Goal: Transaction & Acquisition: Book appointment/travel/reservation

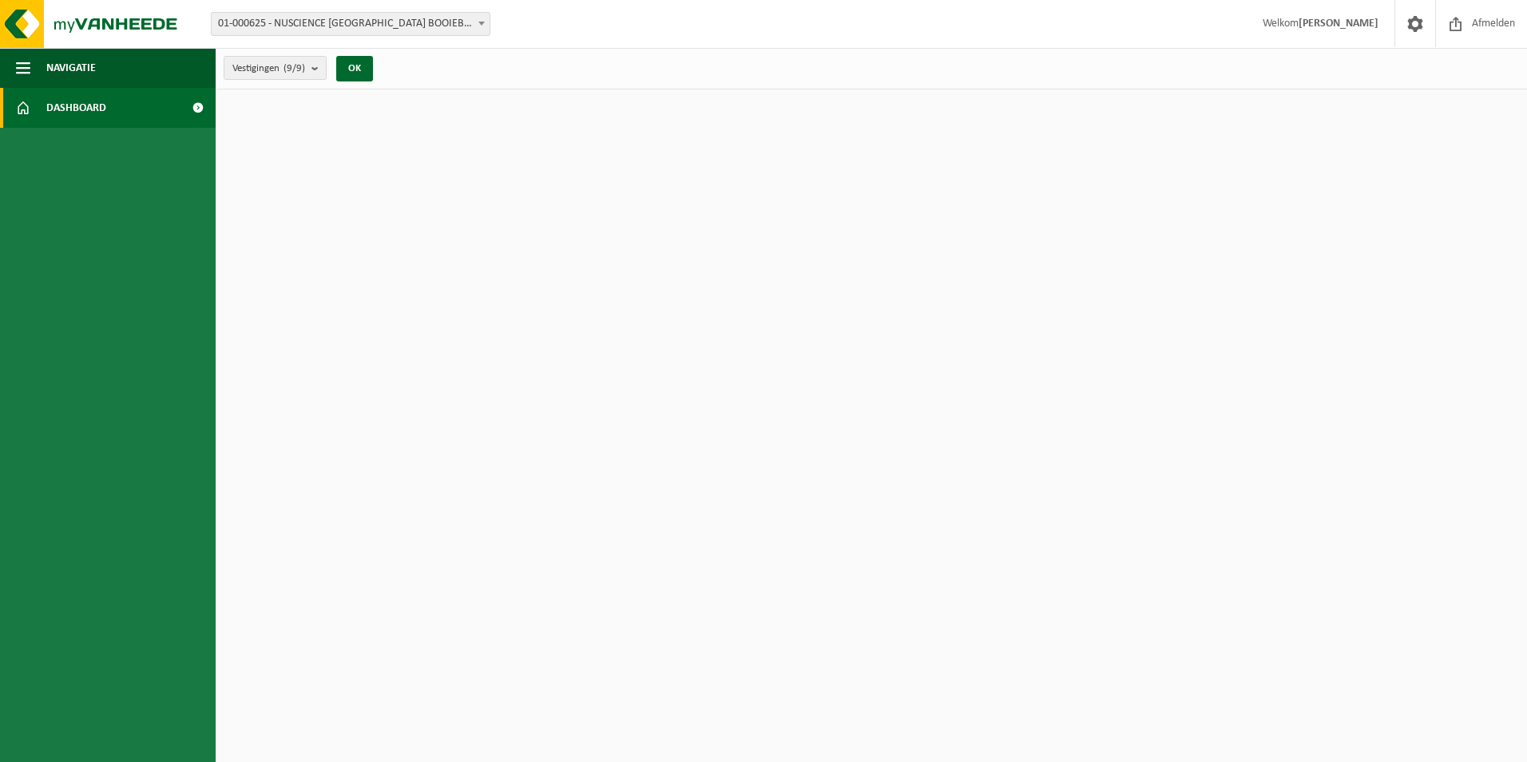
click at [55, 108] on span "Dashboard" at bounding box center [76, 108] width 60 height 40
click at [216, 100] on html "Vestiging: 01-000625 - NUSCIENCE BELGIUM BOOIEBOS - DRONGEN 10-837265 - AFRULOG…" at bounding box center [763, 381] width 1527 height 762
click at [204, 107] on span at bounding box center [198, 108] width 36 height 40
click at [8, 35] on img at bounding box center [96, 24] width 192 height 48
click at [1082, 432] on html "Vestiging: 01-000625 - NUSCIENCE BELGIUM BOOIEBOS - DRONGEN 10-837265 - AFRULOG…" at bounding box center [763, 381] width 1527 height 762
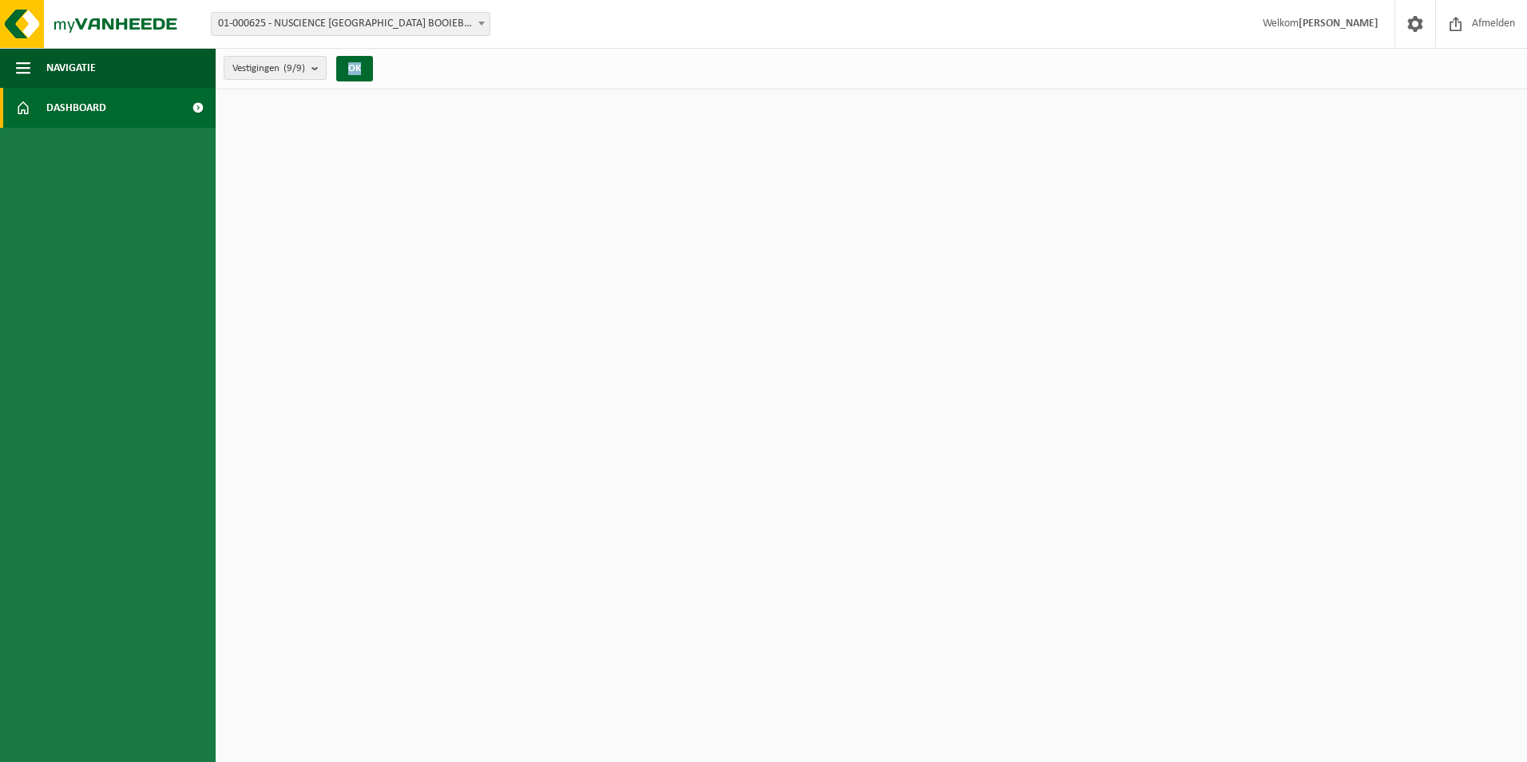
click at [1082, 431] on html "Vestiging: 01-000625 - NUSCIENCE BELGIUM BOOIEBOS - DRONGEN 10-837265 - AFRULOG…" at bounding box center [763, 381] width 1527 height 762
click at [331, 241] on html "Vestiging: 01-000625 - NUSCIENCE BELGIUM BOOIEBOS - DRONGEN 10-837265 - AFRULOG…" at bounding box center [763, 381] width 1527 height 762
click at [354, 73] on button "OK" at bounding box center [354, 69] width 37 height 26
click at [351, 73] on button "OK" at bounding box center [354, 69] width 37 height 26
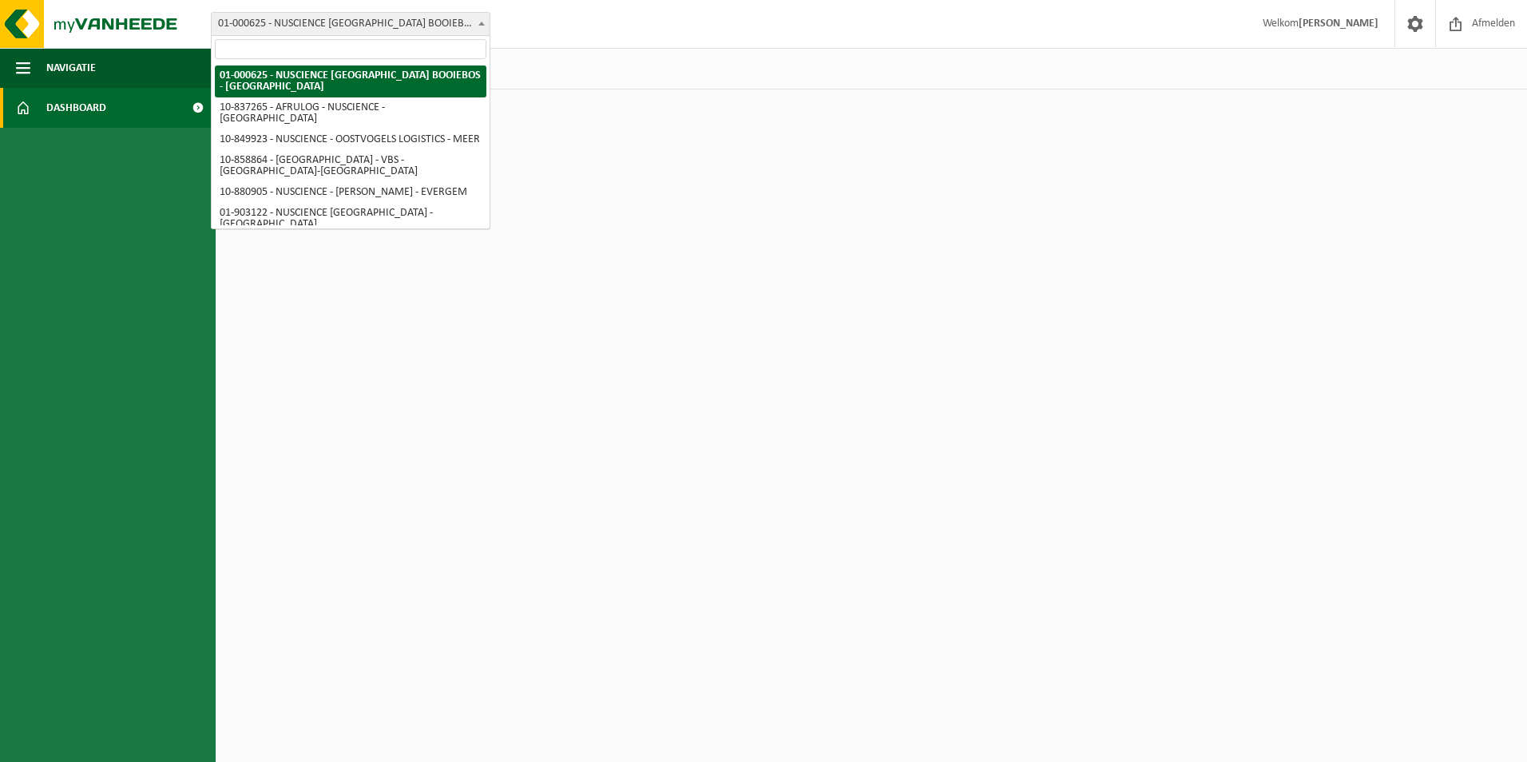
click at [428, 27] on span "01-000625 - NUSCIENCE [GEOGRAPHIC_DATA] BOOIEBOS - [GEOGRAPHIC_DATA]" at bounding box center [351, 24] width 278 height 22
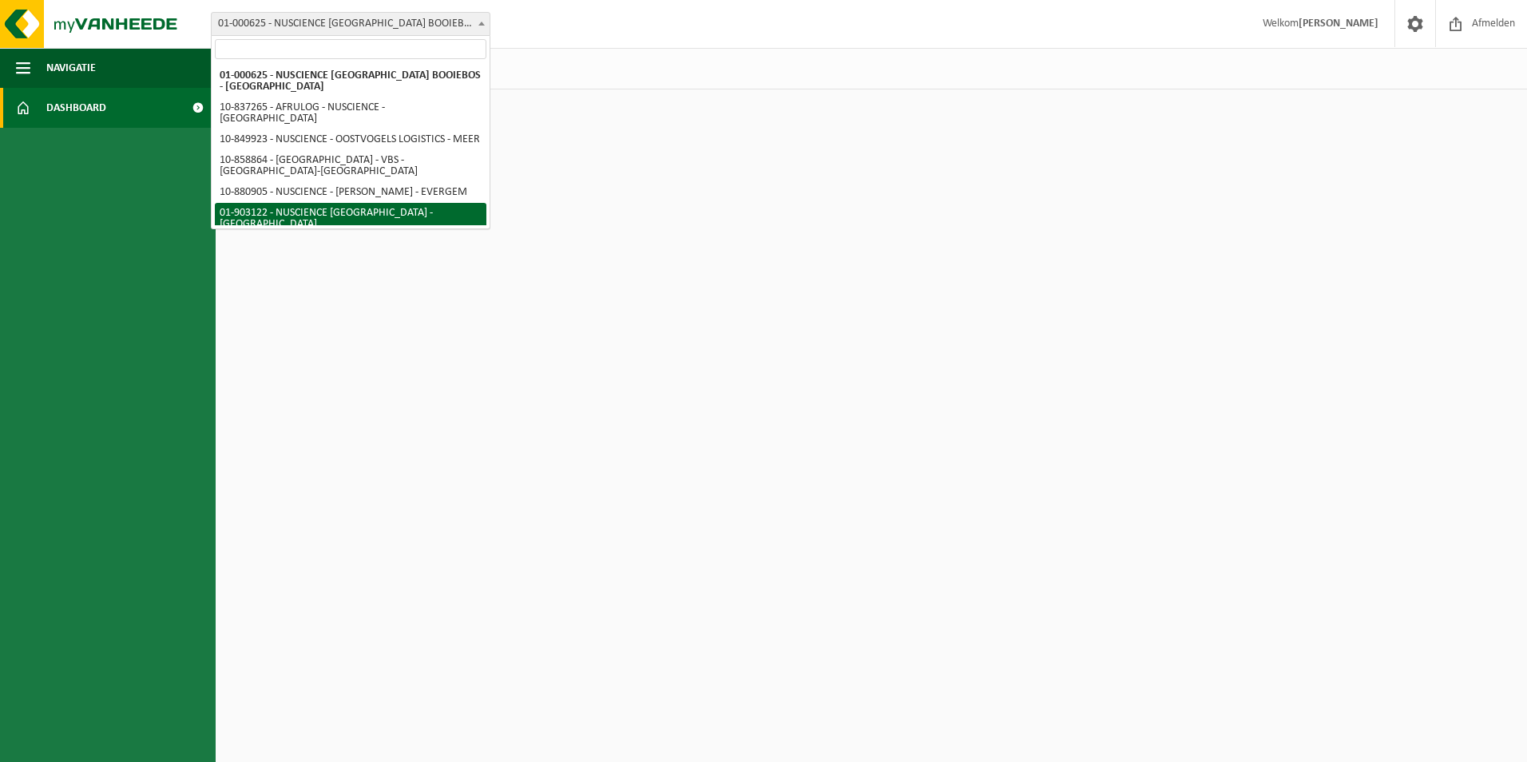
select select "1022"
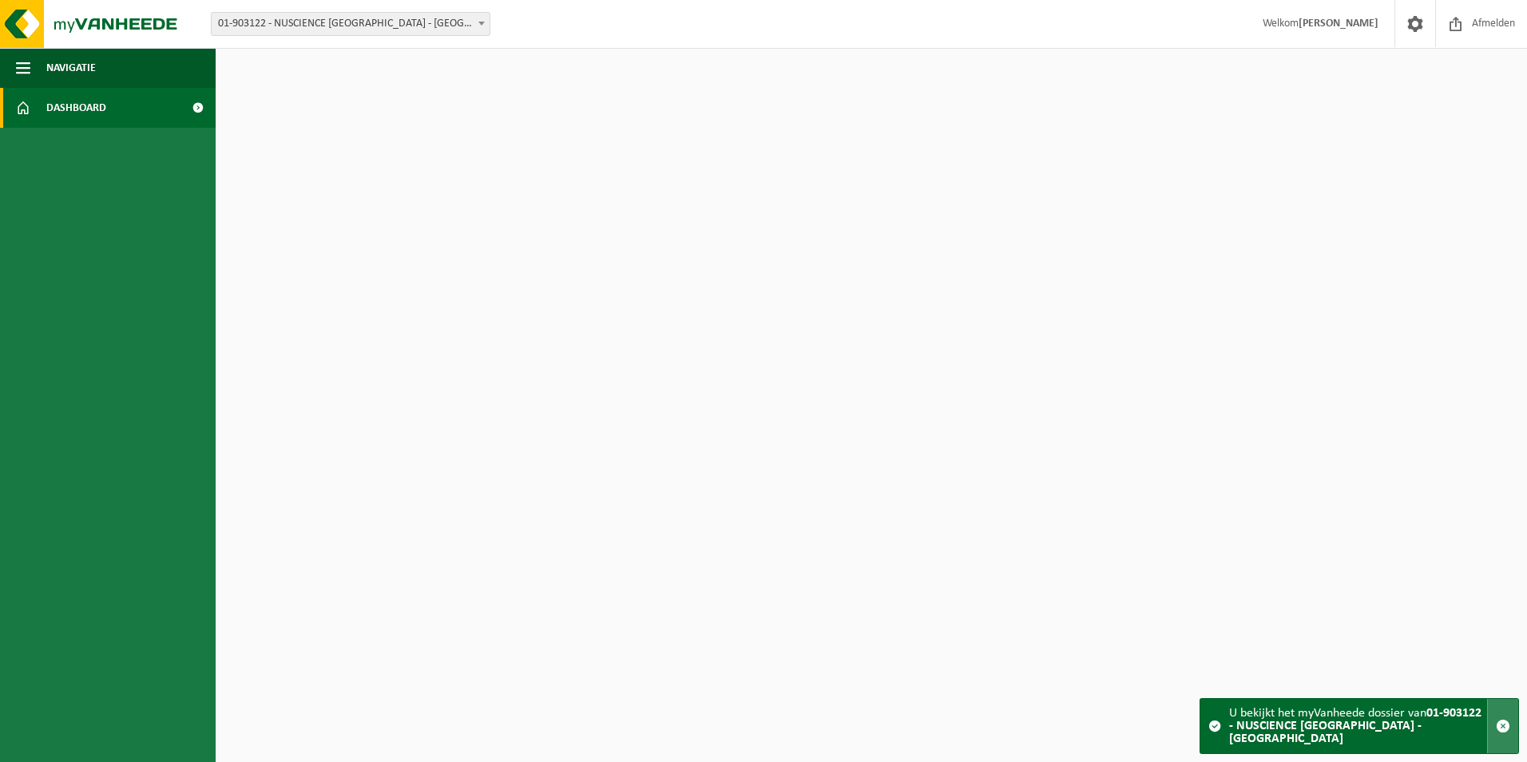
click at [1505, 729] on span "button" at bounding box center [1503, 726] width 14 height 14
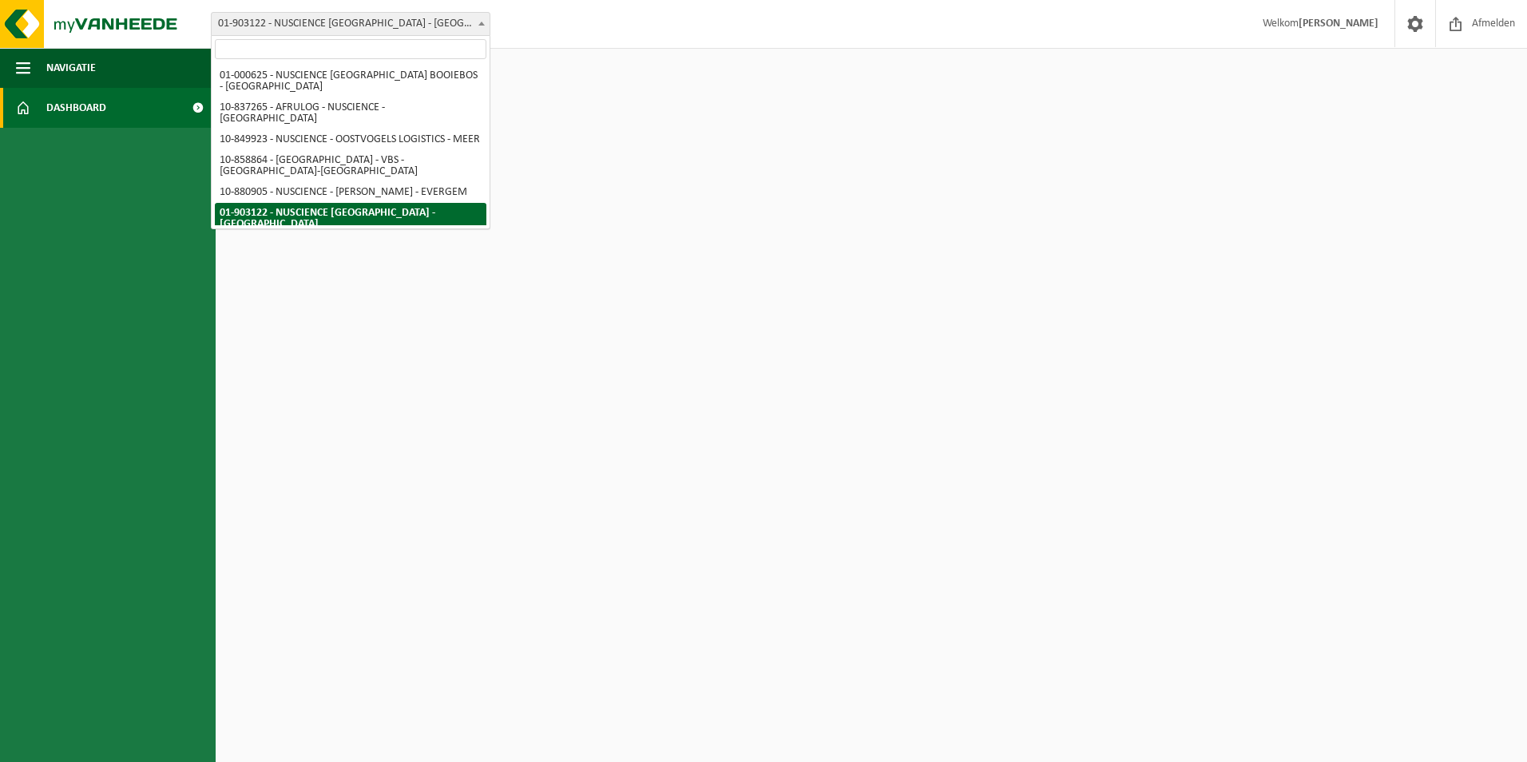
click at [285, 22] on span "01-903122 - NUSCIENCE [GEOGRAPHIC_DATA] - [GEOGRAPHIC_DATA]" at bounding box center [351, 24] width 278 height 22
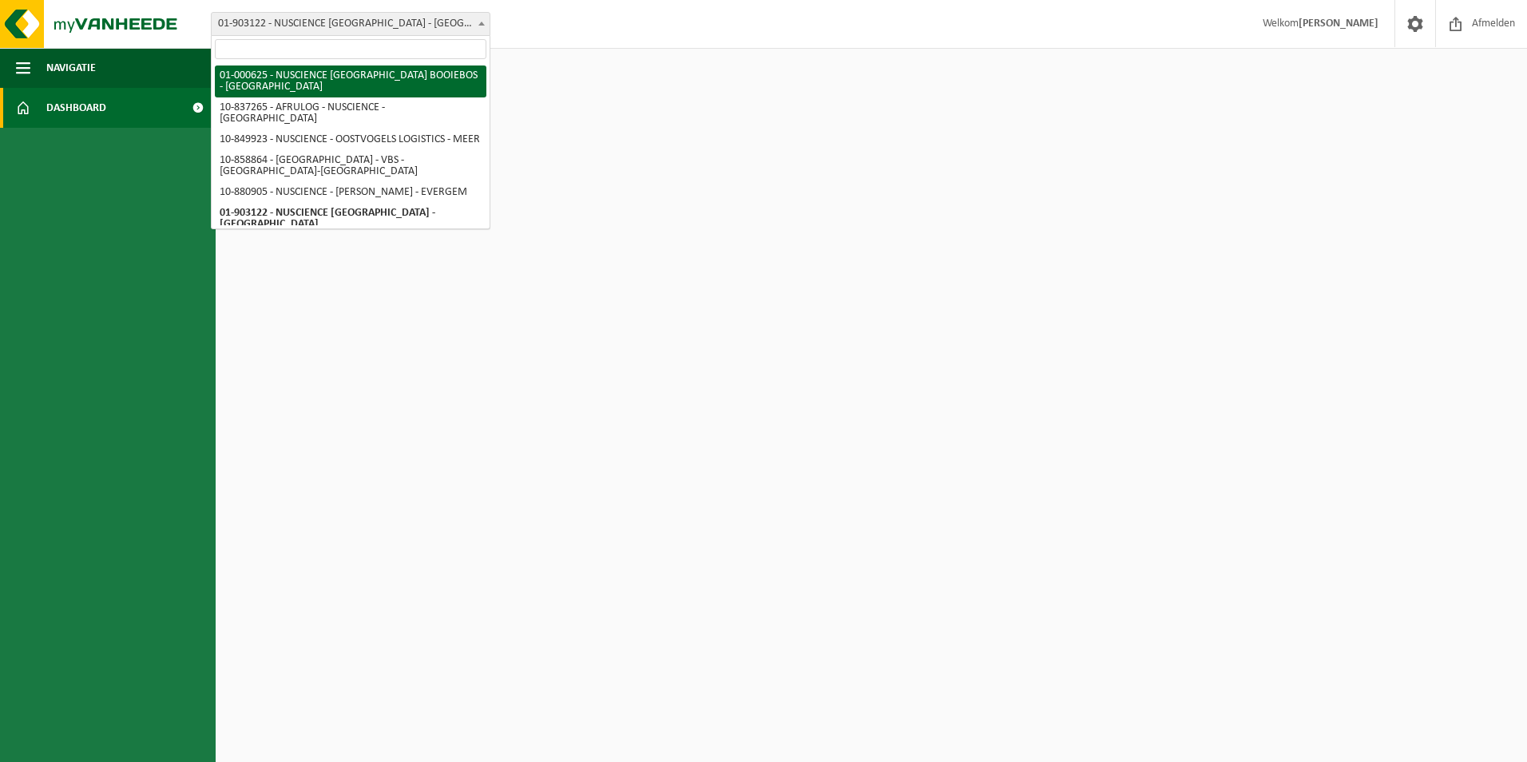
select select "75"
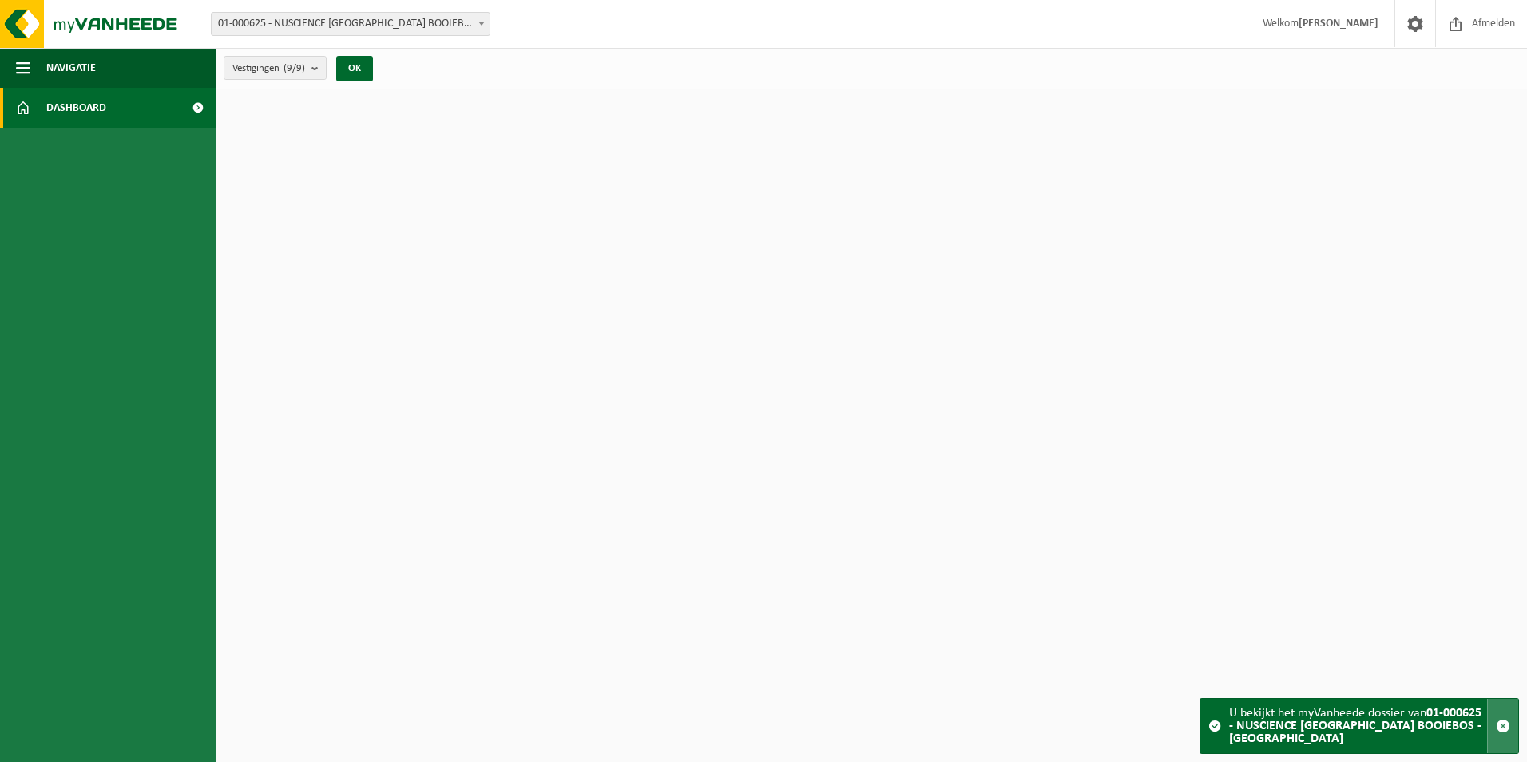
click at [1495, 728] on button "button" at bounding box center [1502, 726] width 31 height 54
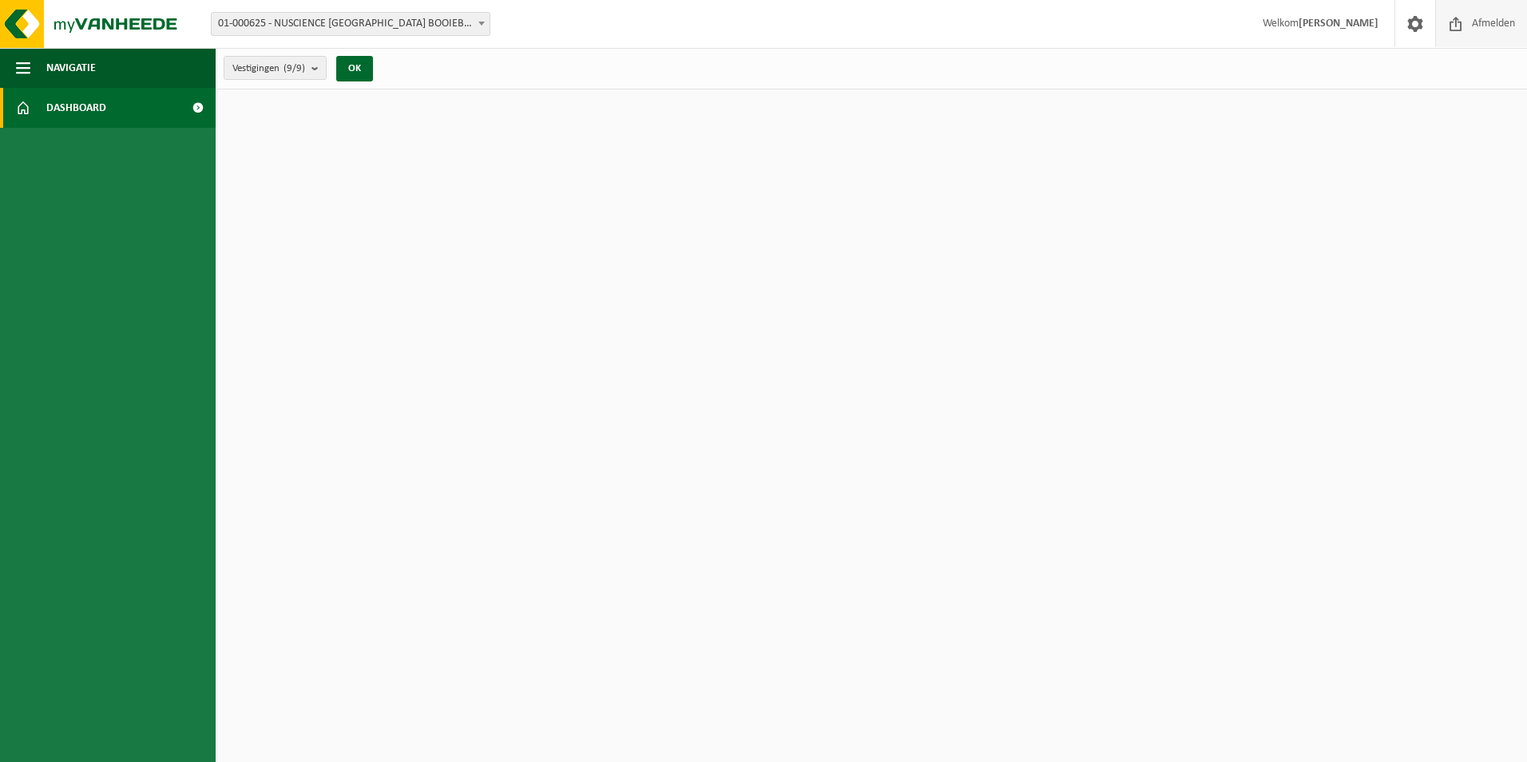
click at [1495, 16] on span "Afmelden" at bounding box center [1493, 23] width 51 height 47
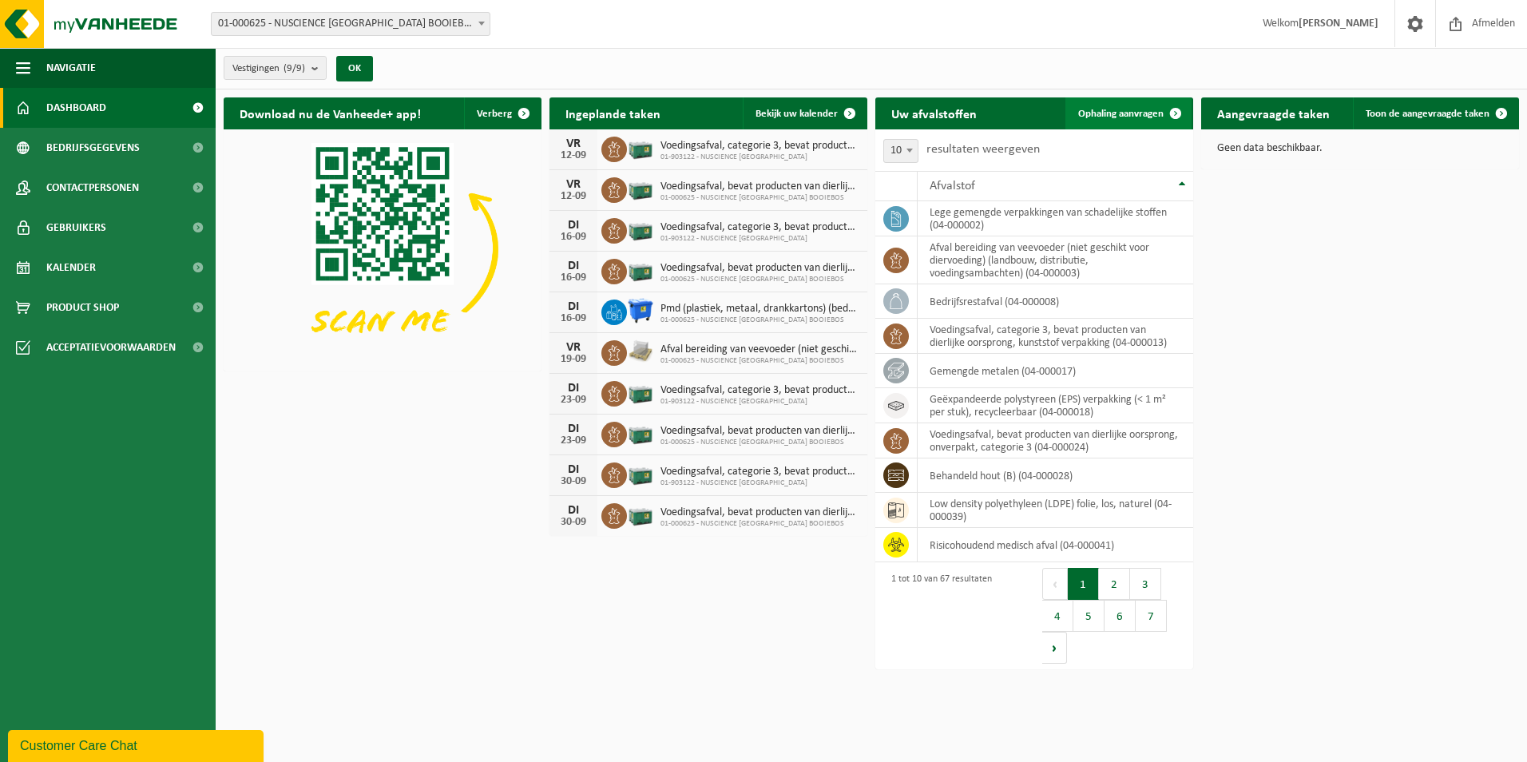
click at [1135, 112] on span "Ophaling aanvragen" at bounding box center [1120, 114] width 85 height 10
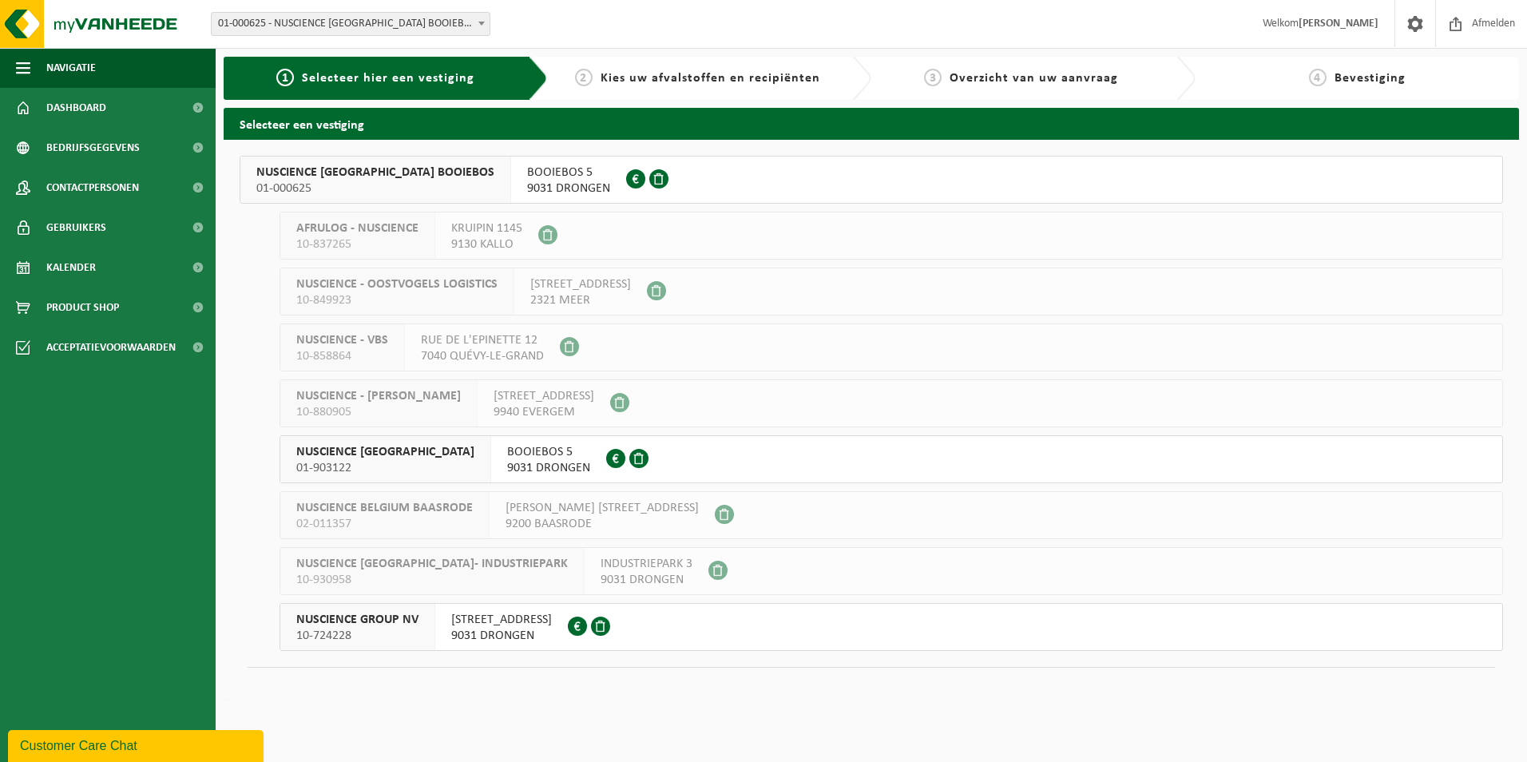
click at [629, 166] on button "NUSCIENCE BELGIUM BOOIEBOS 01-000625 BOOIEBOS 5 9031 DRONGEN 0412.718.370" at bounding box center [872, 180] width 1264 height 48
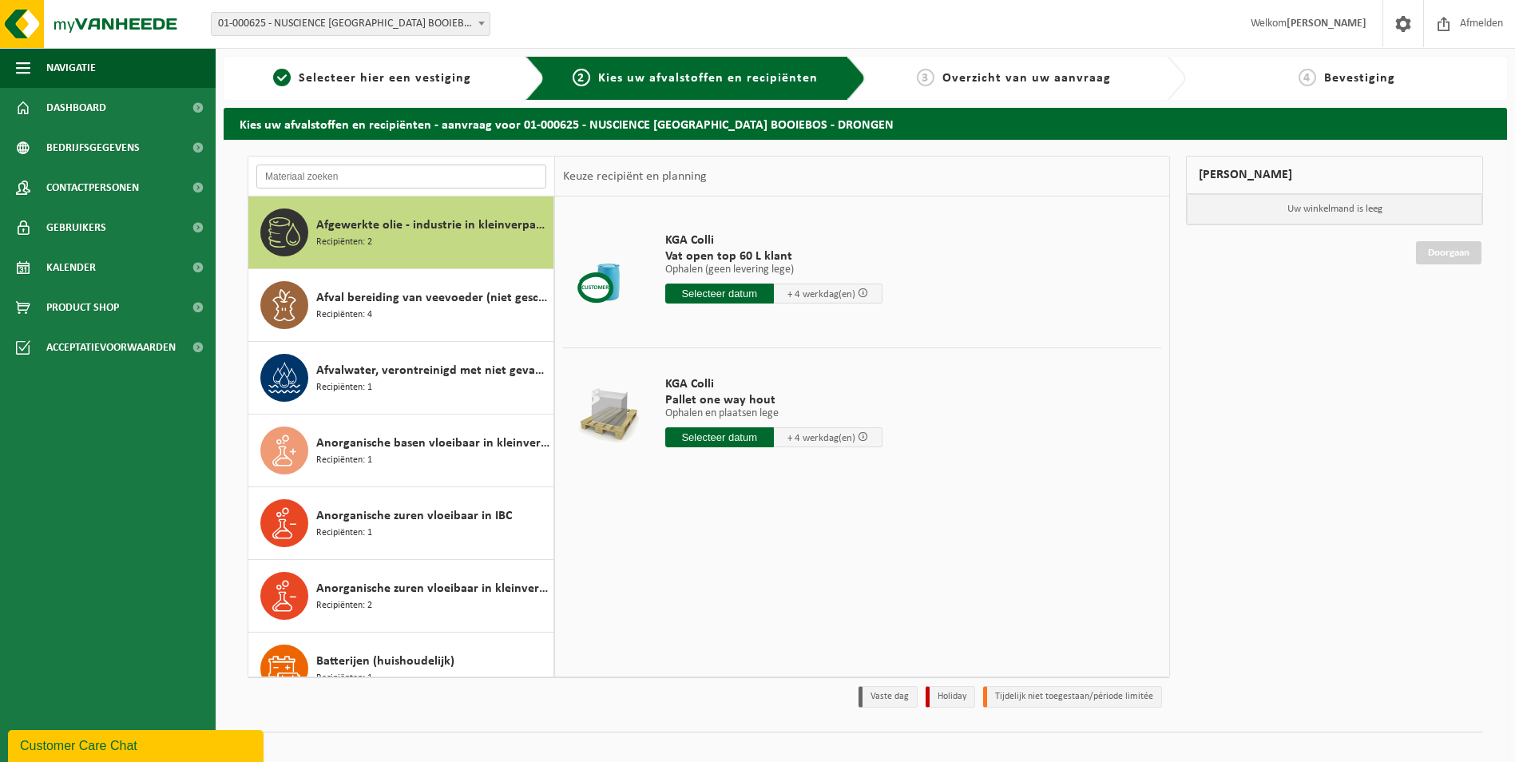
click at [491, 179] on input "text" at bounding box center [401, 177] width 290 height 24
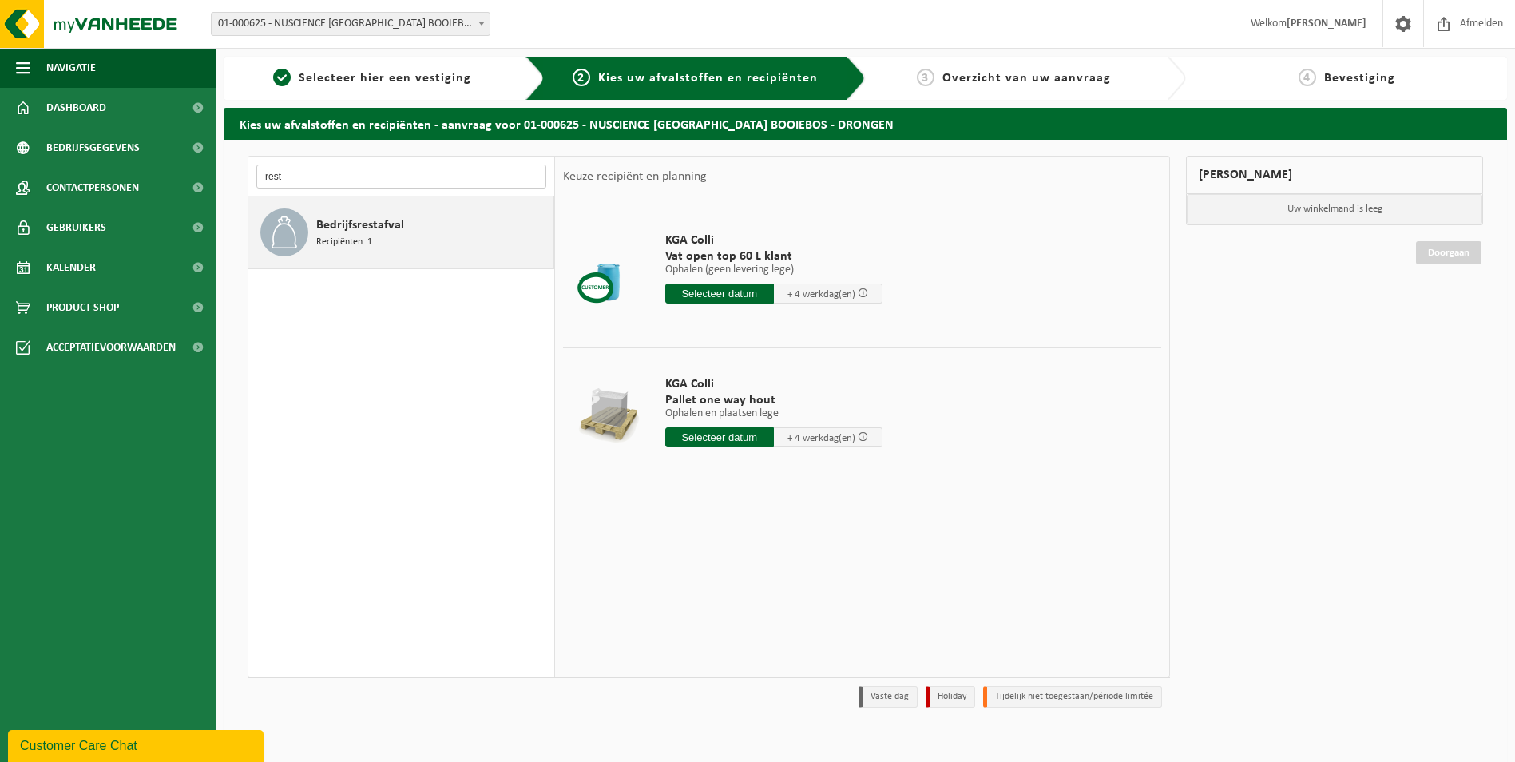
type input "rest"
click at [381, 228] on span "Bedrijfsrestafval" at bounding box center [360, 225] width 88 height 19
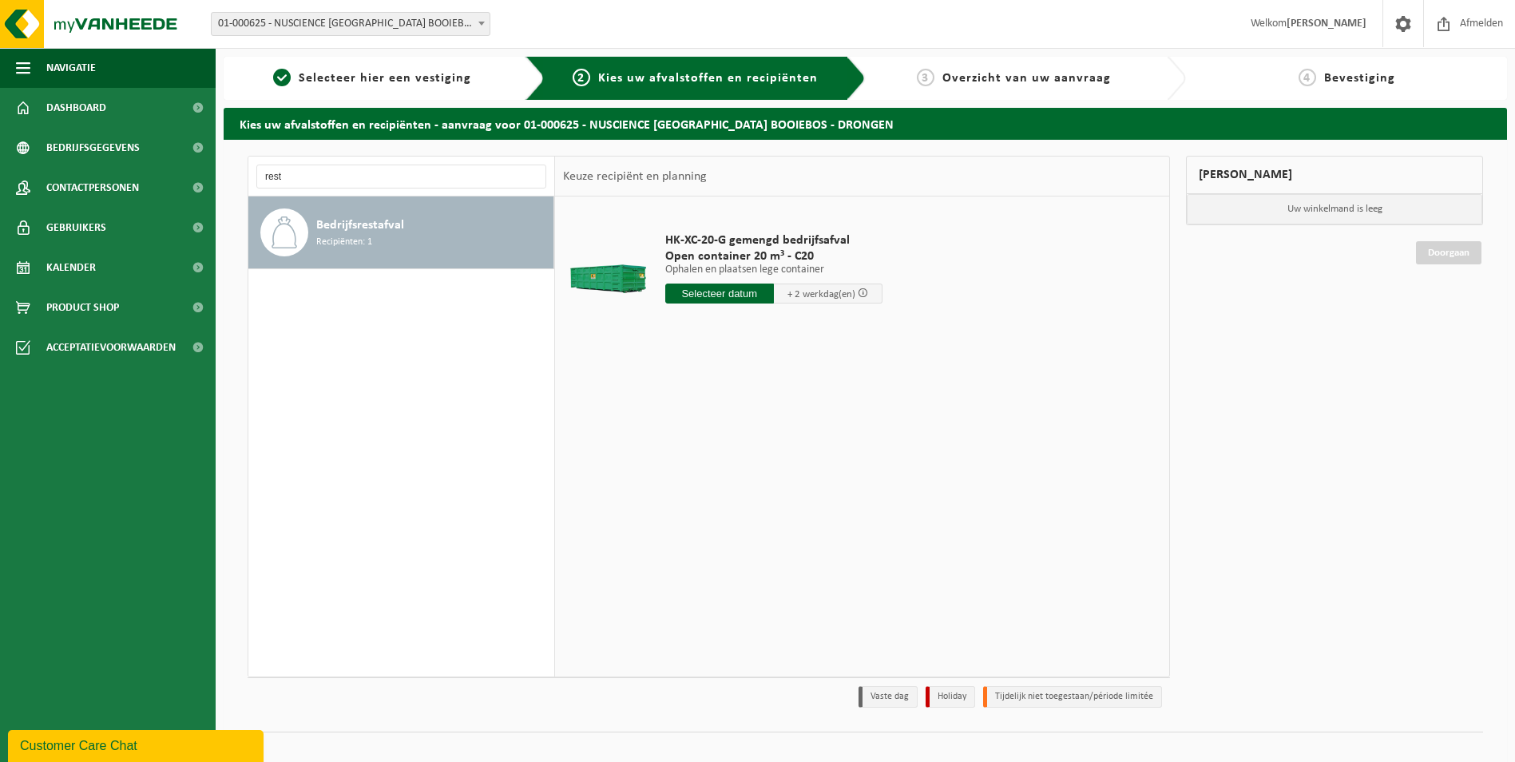
click at [706, 296] on input "text" at bounding box center [719, 294] width 109 height 20
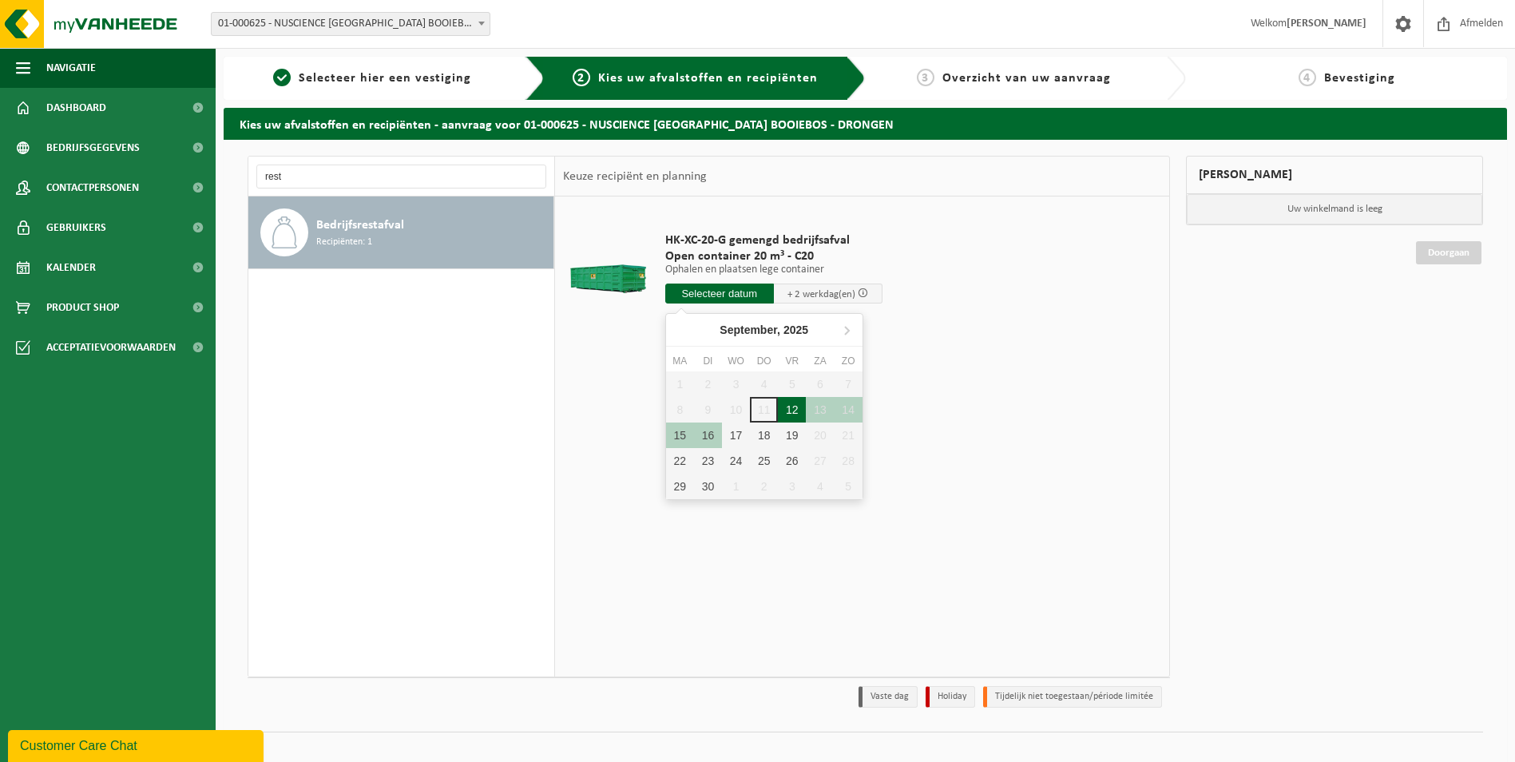
click at [800, 412] on div "12" at bounding box center [792, 410] width 28 height 26
type input "Van 2025-09-12"
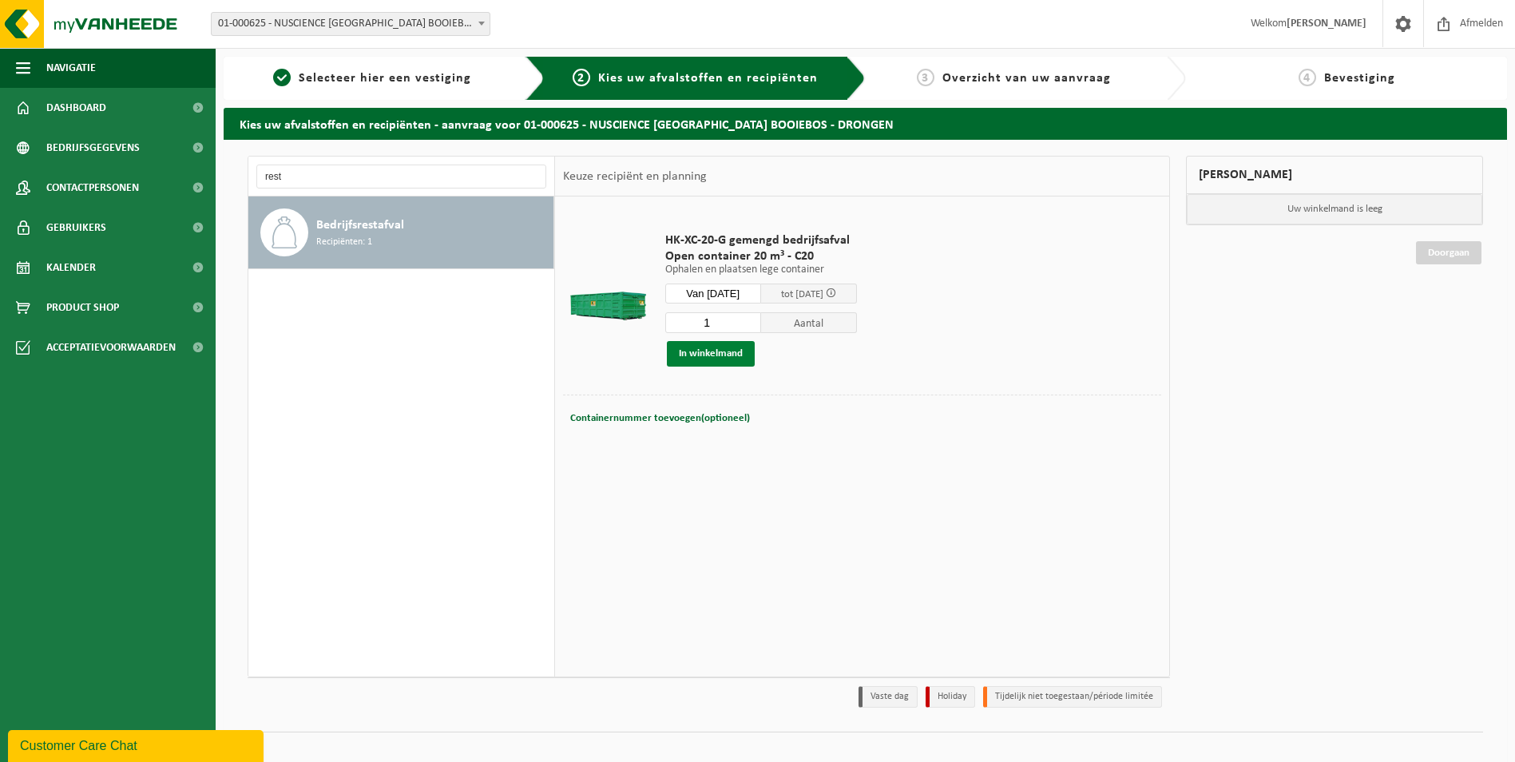
click at [705, 347] on button "In winkelmand" at bounding box center [711, 354] width 88 height 26
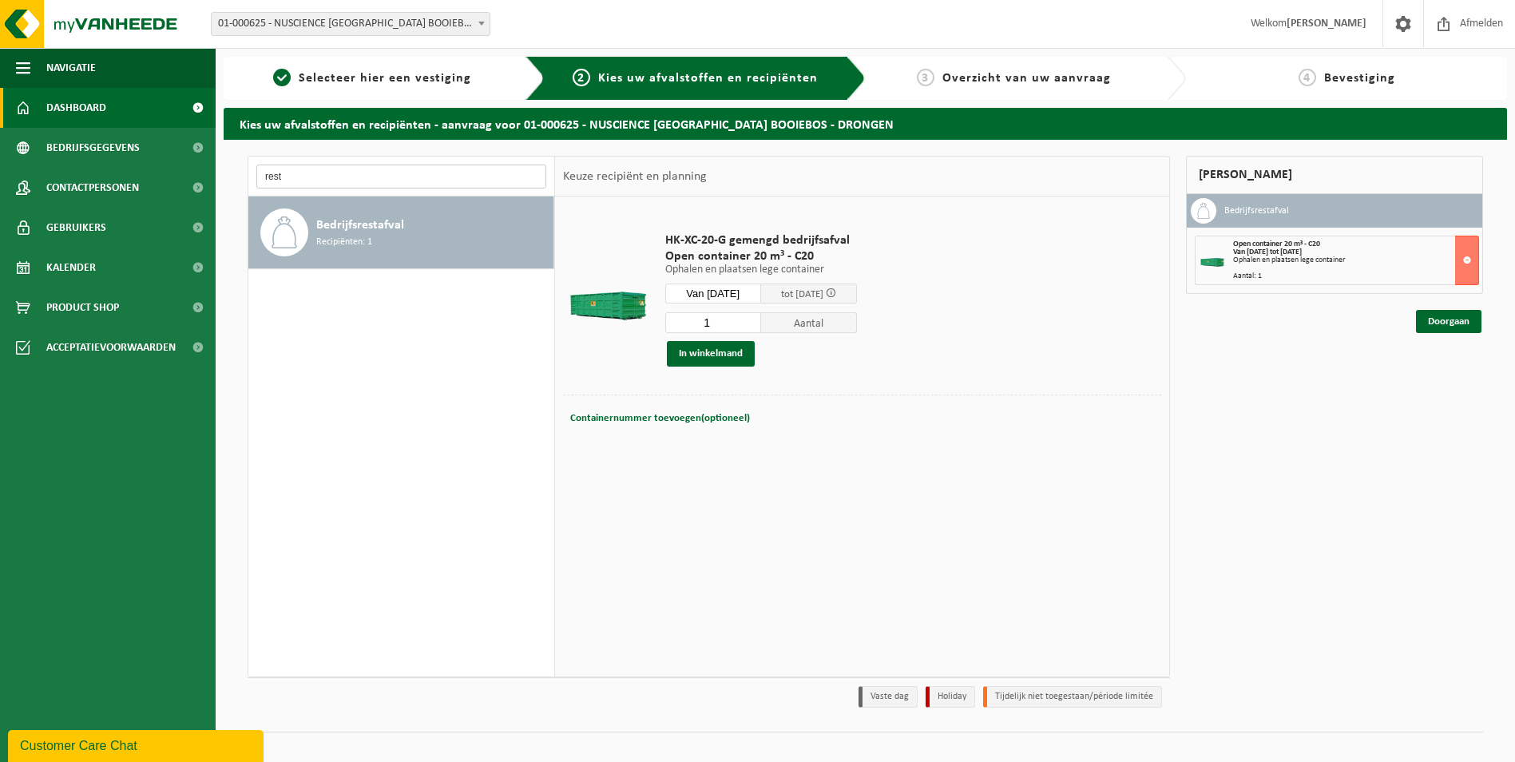
drag, startPoint x: 403, startPoint y: 173, endPoint x: 193, endPoint y: 125, distance: 216.3
click at [193, 125] on div "Navigatie Afmelden Dashboard Bedrijfsgegevens Contactpersonen Gebruikers Kalend…" at bounding box center [757, 390] width 1515 height 780
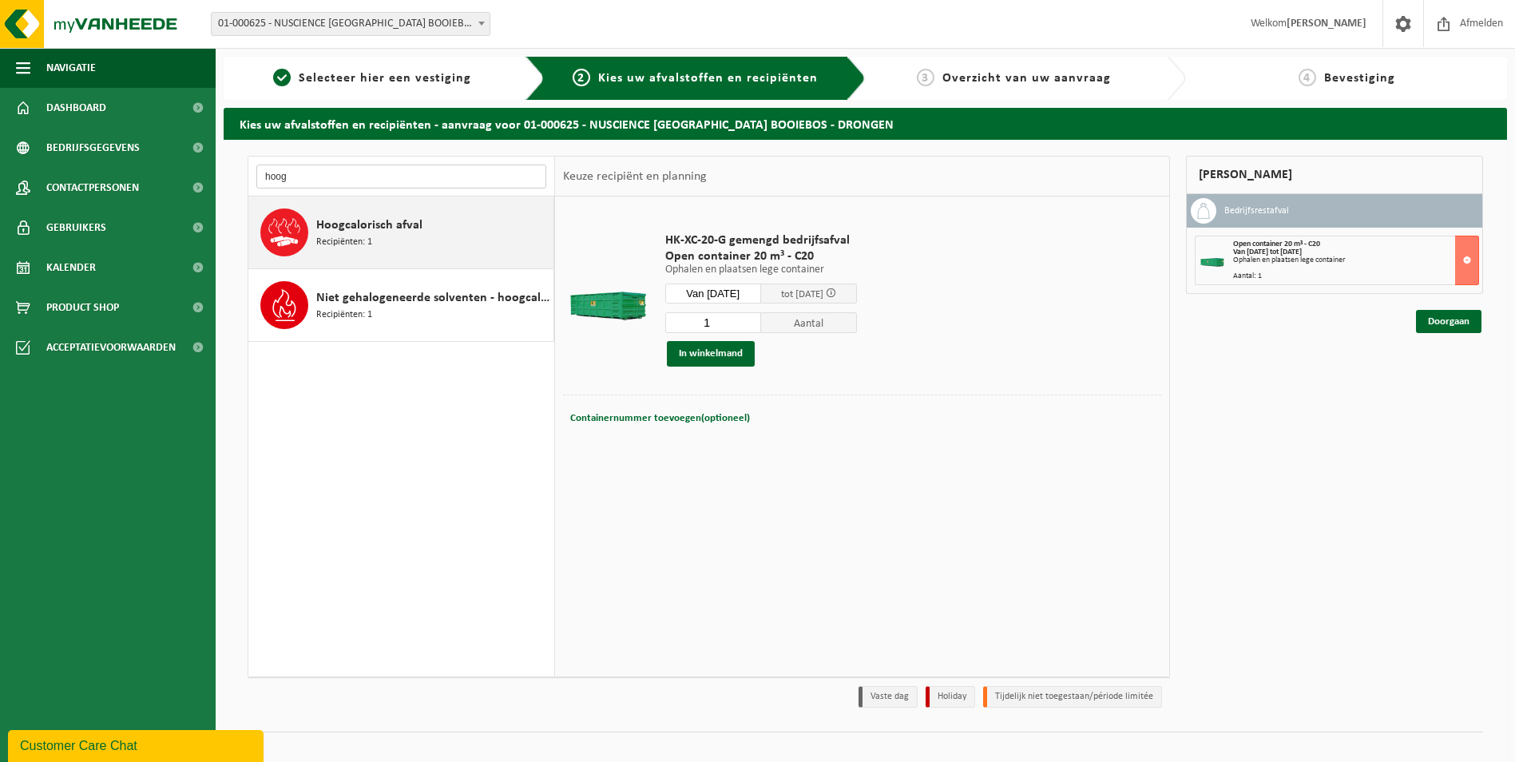
type input "hoog"
click at [346, 231] on span "Hoogcalorisch afval" at bounding box center [369, 225] width 106 height 19
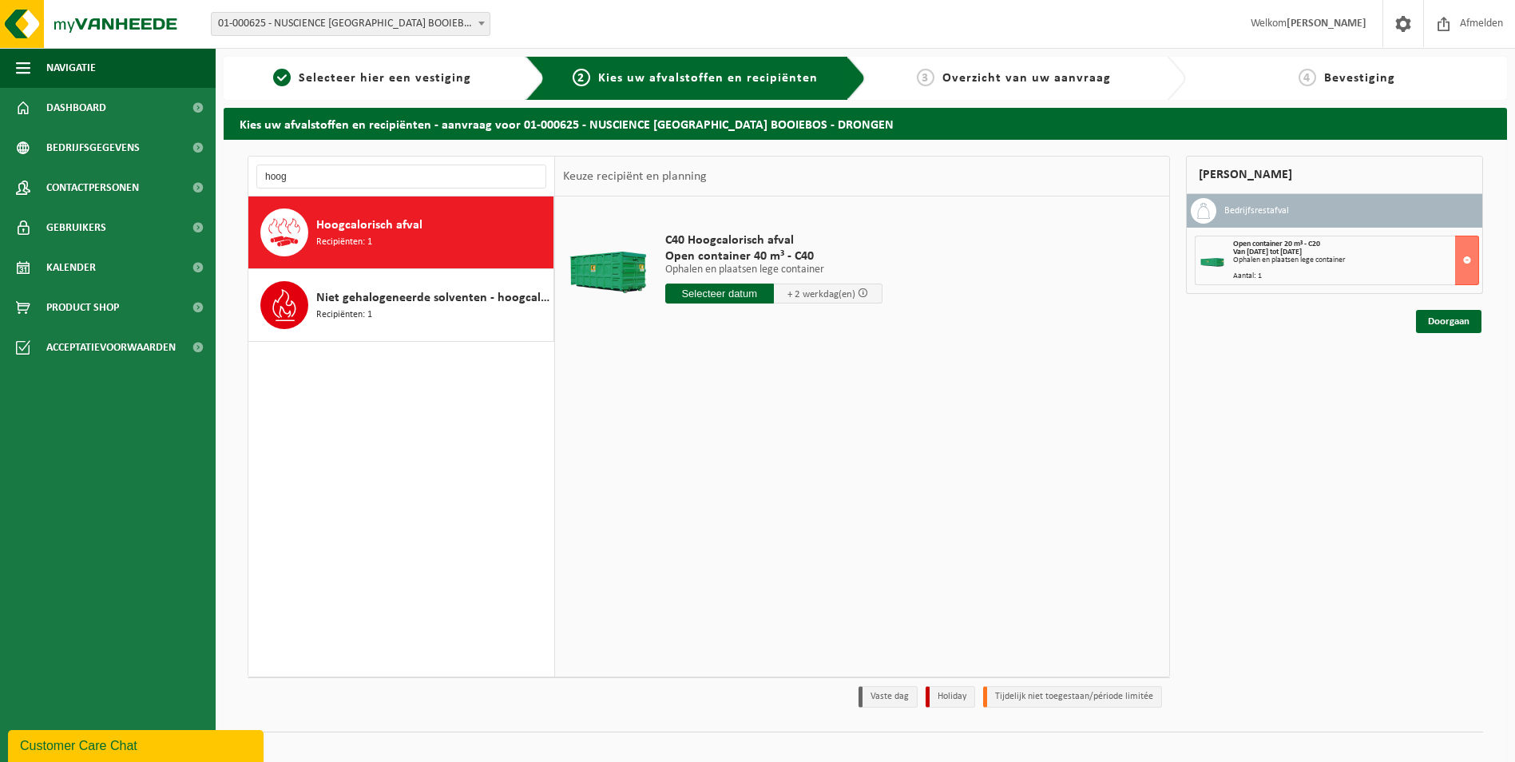
click at [740, 299] on input "text" at bounding box center [719, 294] width 109 height 20
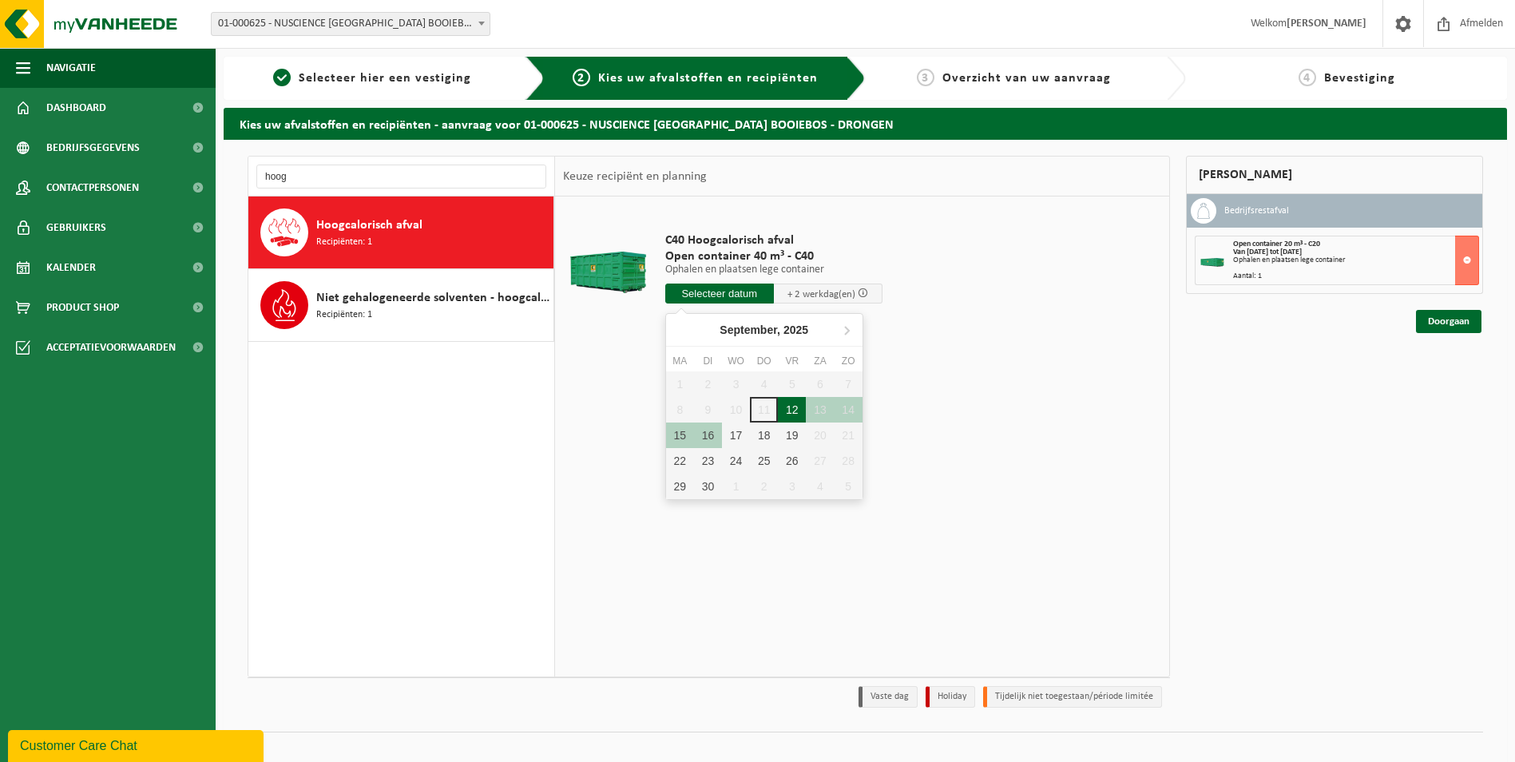
click at [788, 412] on div "12" at bounding box center [792, 410] width 28 height 26
type input "Van 2025-09-12"
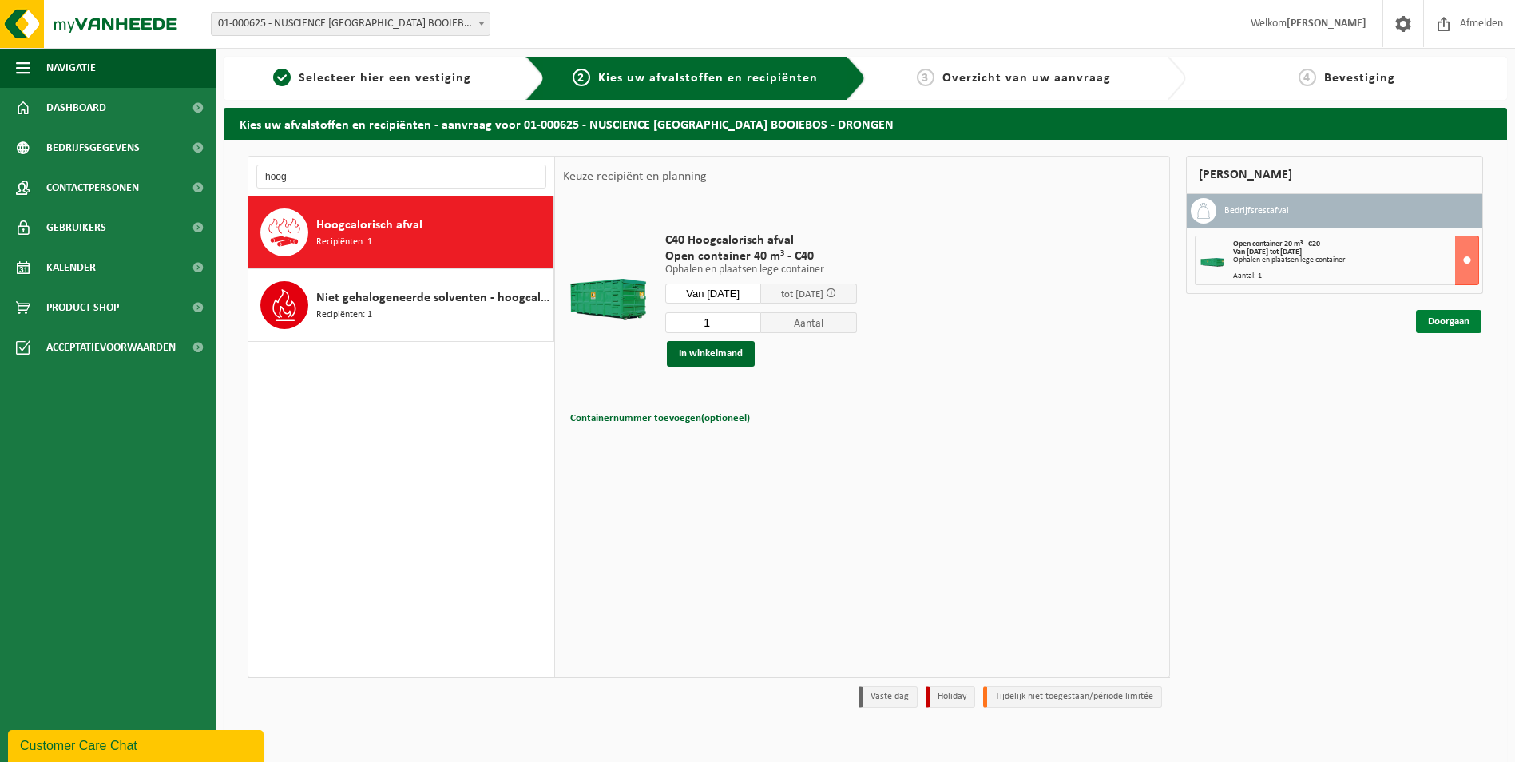
click at [1442, 330] on link "Doorgaan" at bounding box center [1449, 321] width 66 height 23
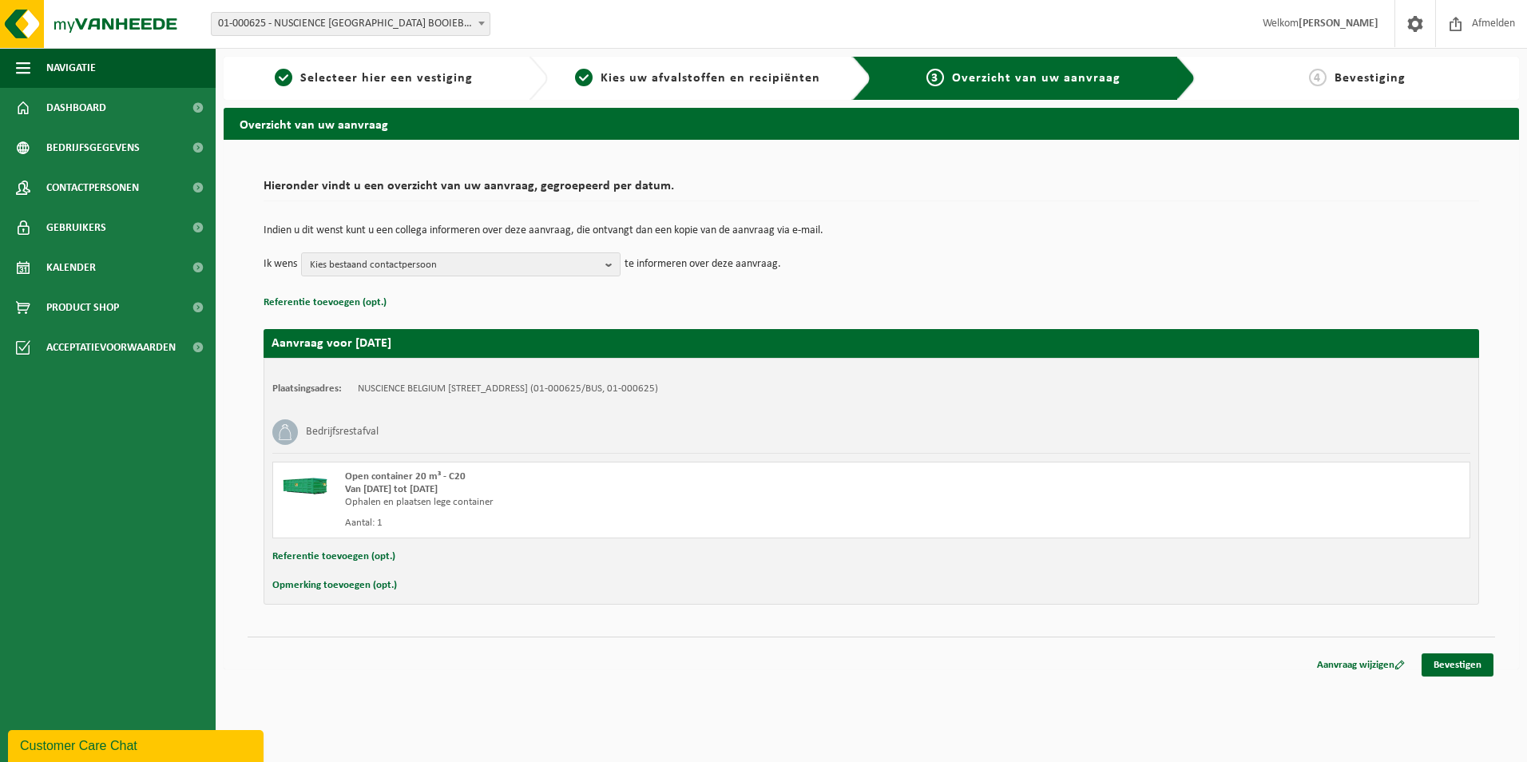
click at [1468, 680] on div "Navigatie Afmelden Dashboard Bedrijfsgegevens Contactpersonen Gebruikers Kalend…" at bounding box center [763, 342] width 1527 height 685
click at [1470, 669] on link "Bevestigen" at bounding box center [1458, 664] width 72 height 23
